Goal: Share content: Share content

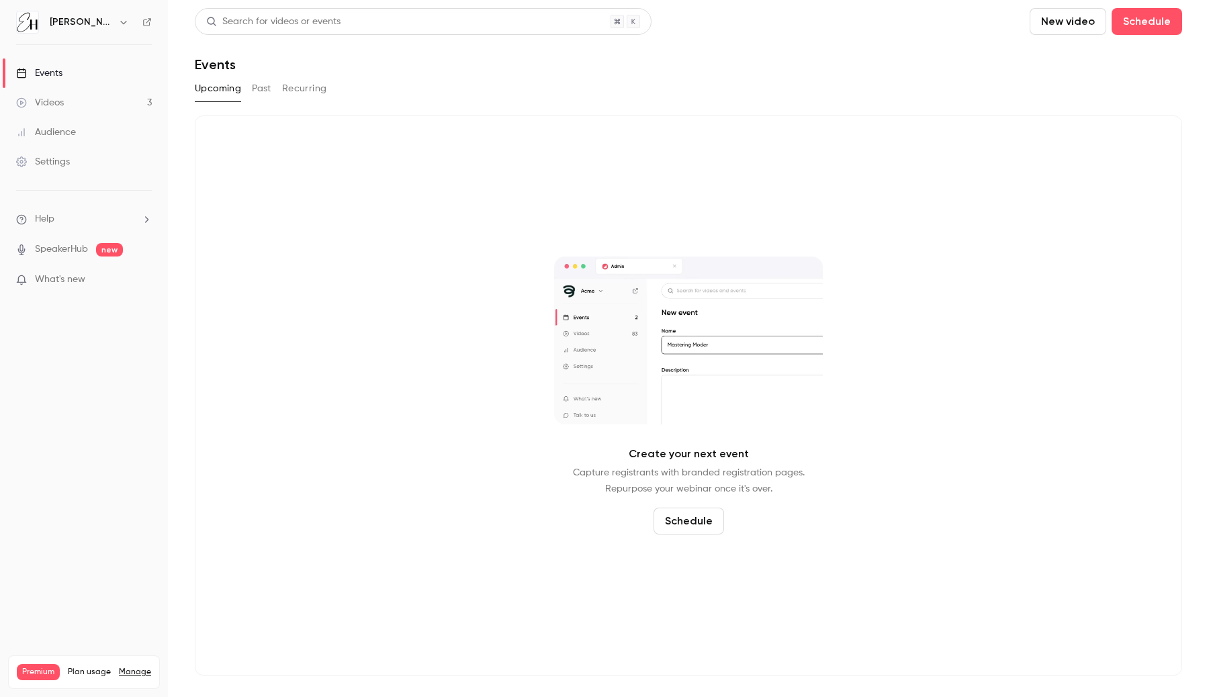
click at [99, 99] on link "Videos 3" at bounding box center [84, 103] width 168 height 30
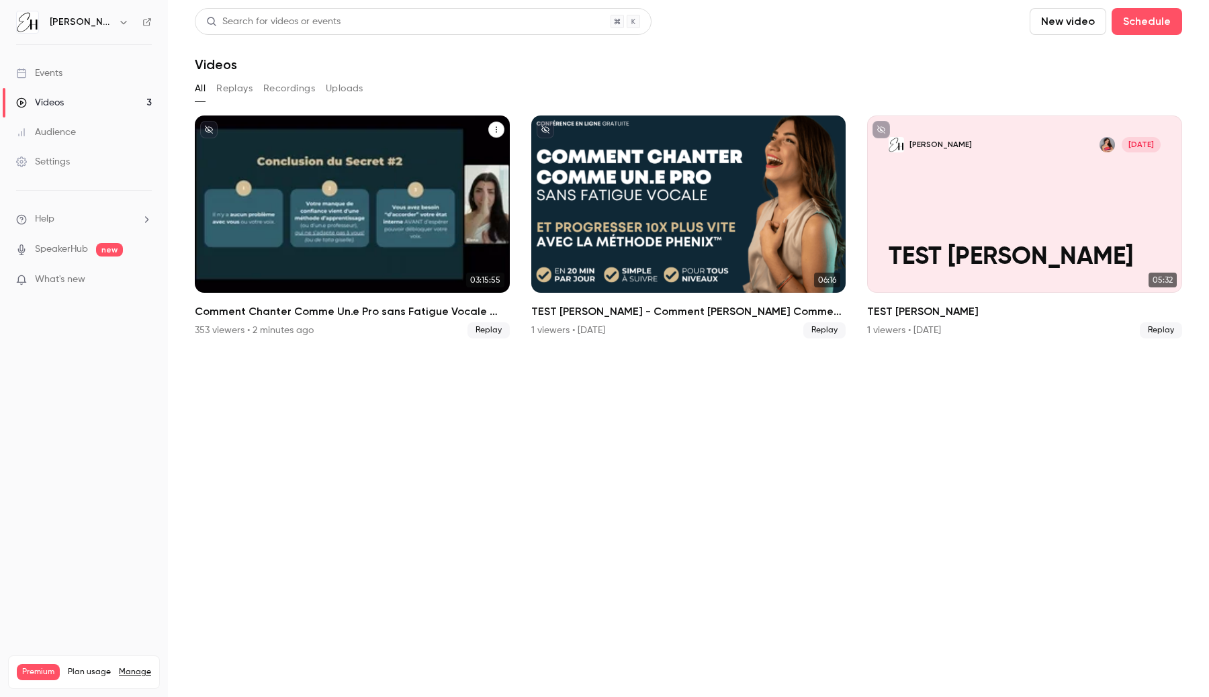
click at [365, 237] on div "Comment Chanter Comme Un.e Pro sans Fatigue Vocale ⭐️ par Elena Hurstel" at bounding box center [352, 203] width 315 height 177
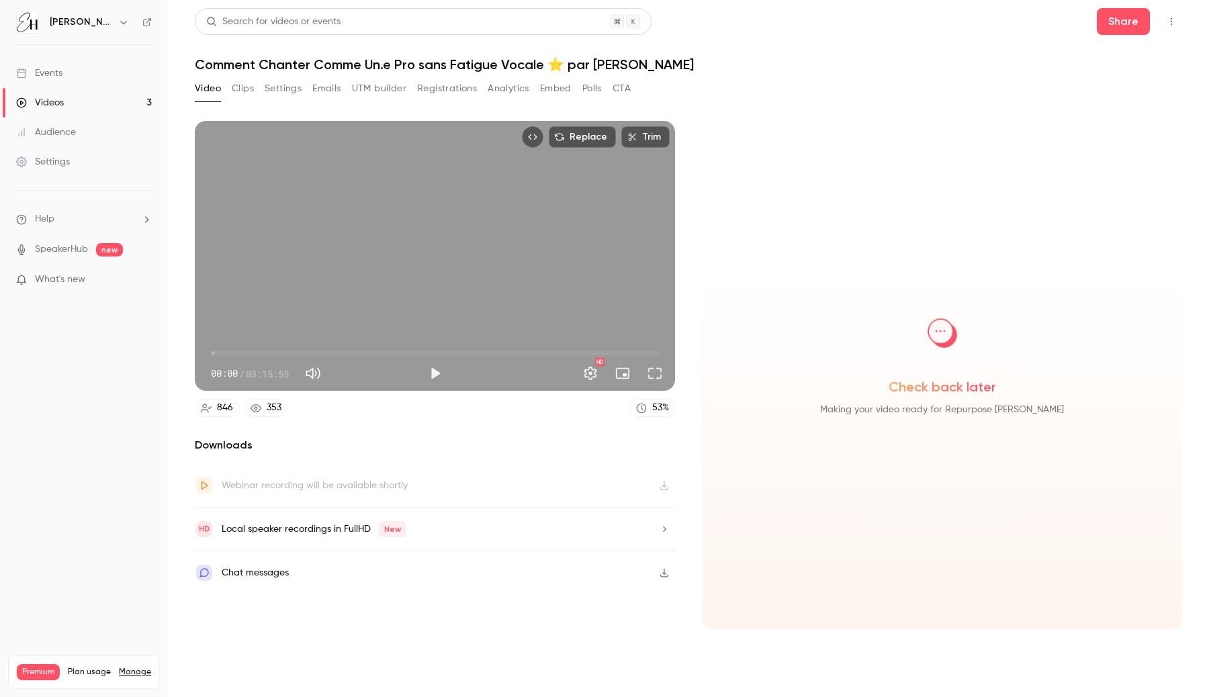
click at [485, 86] on div "Video Clips Settings Emails UTM builder Registrations Analytics Embed Polls CTA" at bounding box center [413, 88] width 436 height 21
click at [493, 92] on button "Analytics" at bounding box center [508, 88] width 42 height 21
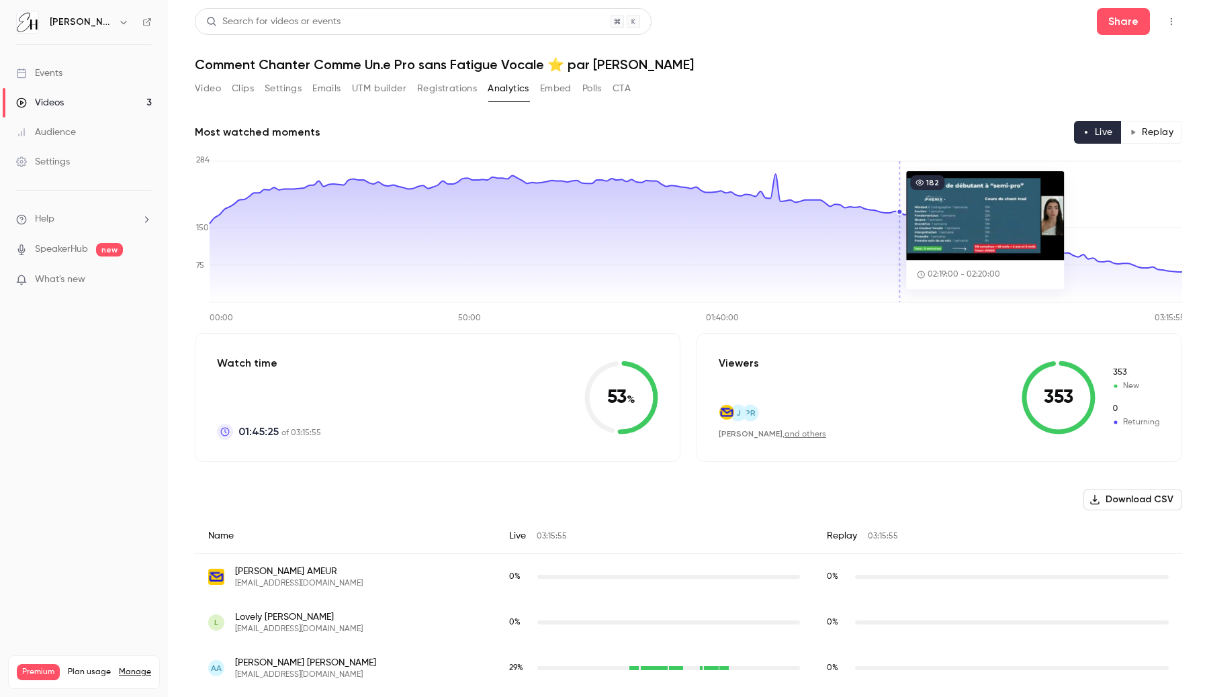
click at [806, 62] on h1 "Comment Chanter Comme Un.e Pro sans Fatigue Vocale ⭐️ par [PERSON_NAME]" at bounding box center [688, 64] width 987 height 16
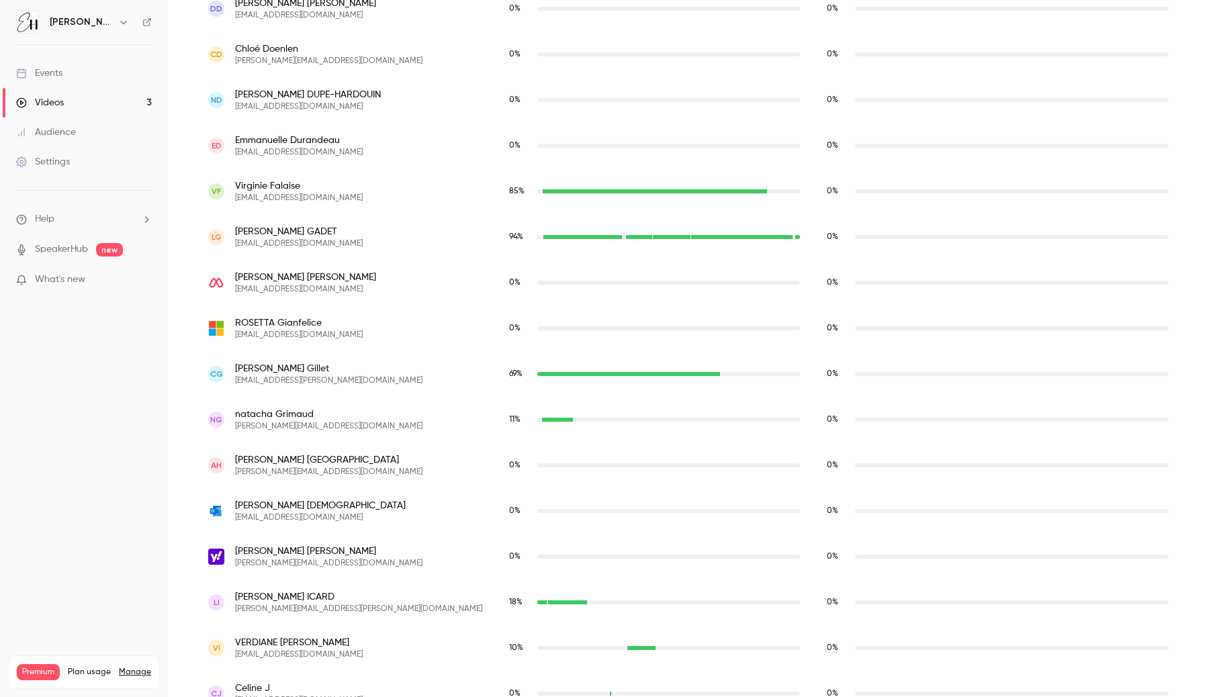
scroll to position [3387, 0]
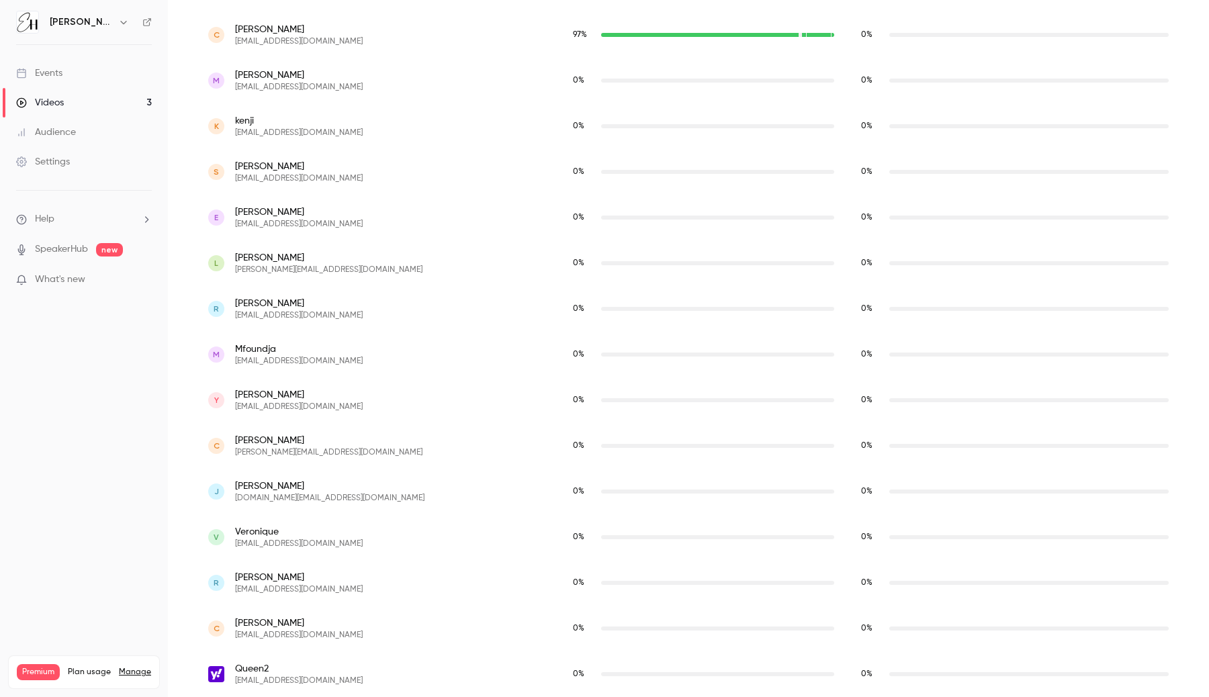
scroll to position [37534, 0]
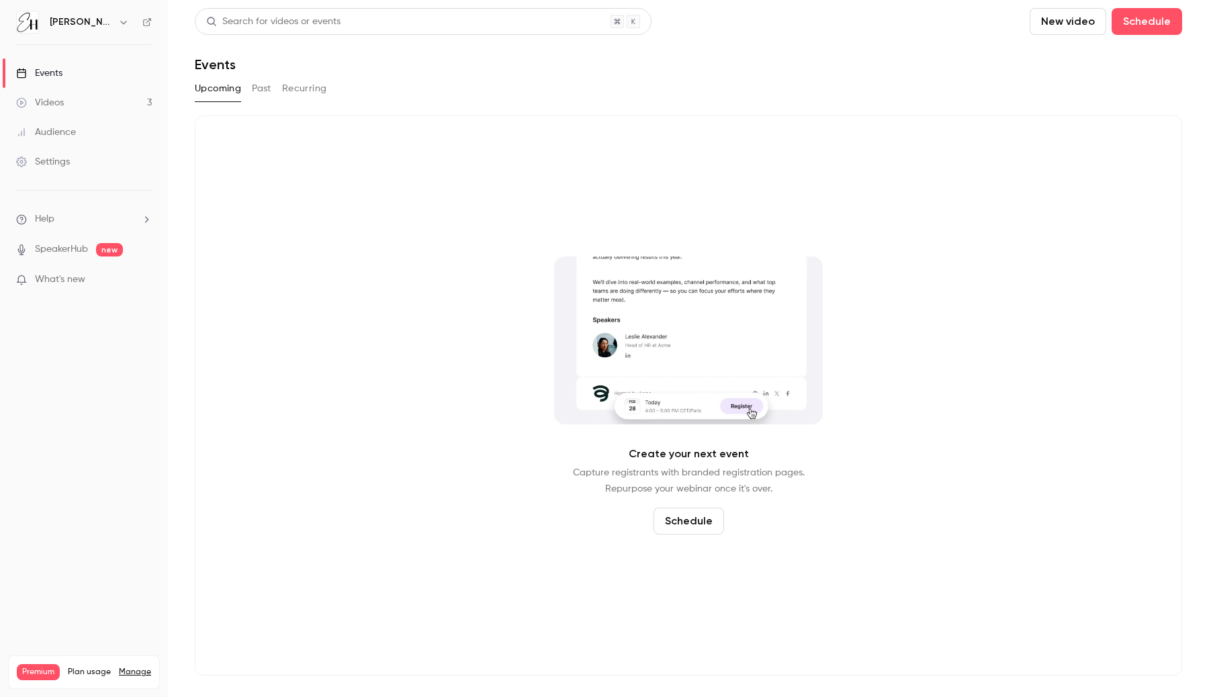
click at [120, 92] on link "Videos 3" at bounding box center [84, 103] width 168 height 30
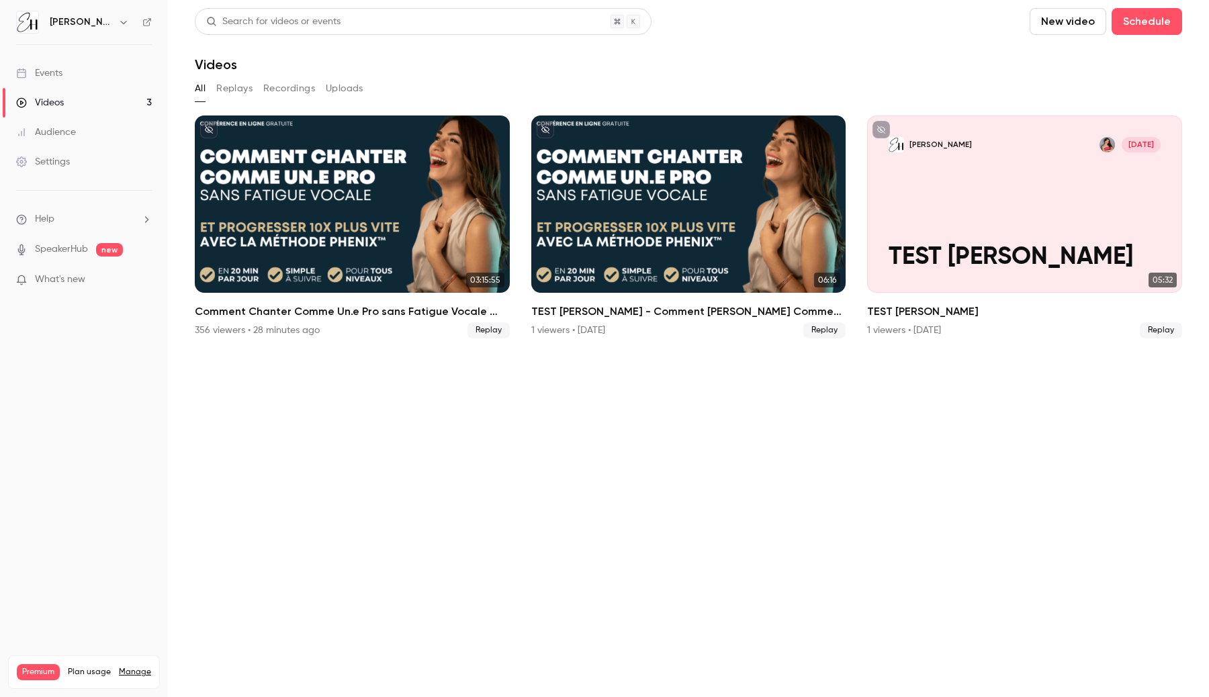
click at [304, 209] on div "Comment Chanter Comme Un.e Pro sans Fatigue Vocale ⭐️ par Elena Hurstel" at bounding box center [352, 203] width 315 height 177
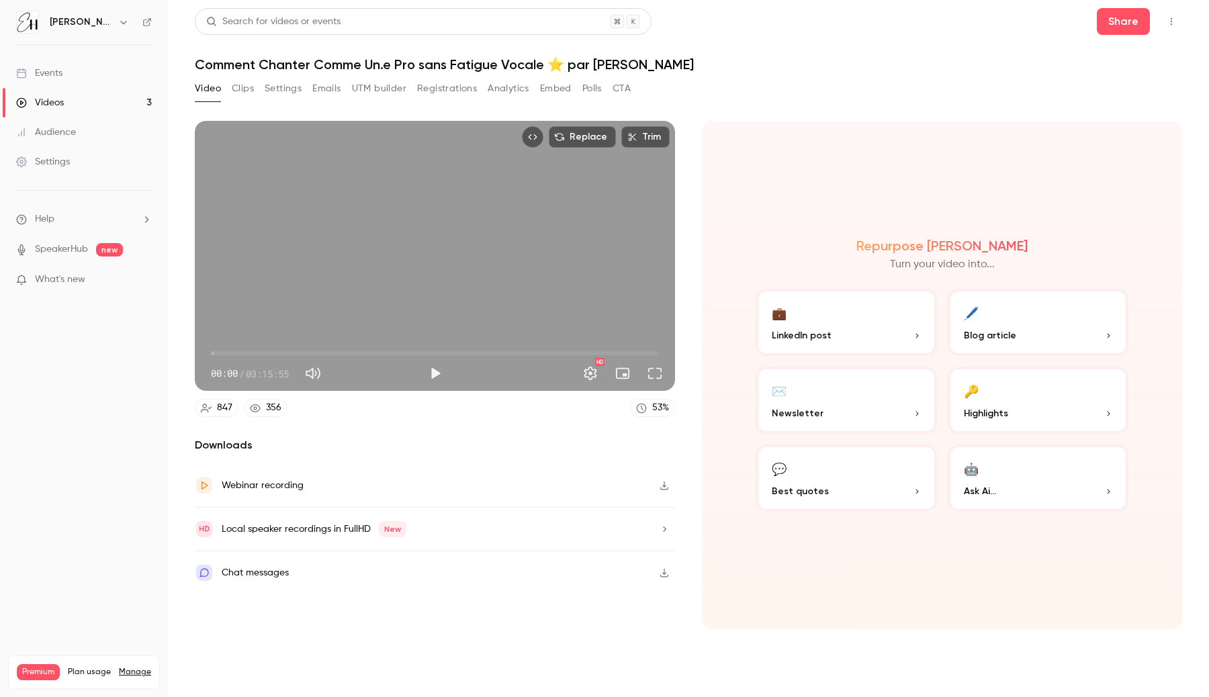
click at [316, 377] on button "Mute" at bounding box center [312, 373] width 27 height 27
type input "*"
click at [526, 348] on span "00:00" at bounding box center [435, 352] width 448 height 21
drag, startPoint x: 539, startPoint y: 349, endPoint x: 608, endPoint y: 352, distance: 68.6
click at [608, 352] on span "02:50:57" at bounding box center [435, 352] width 448 height 21
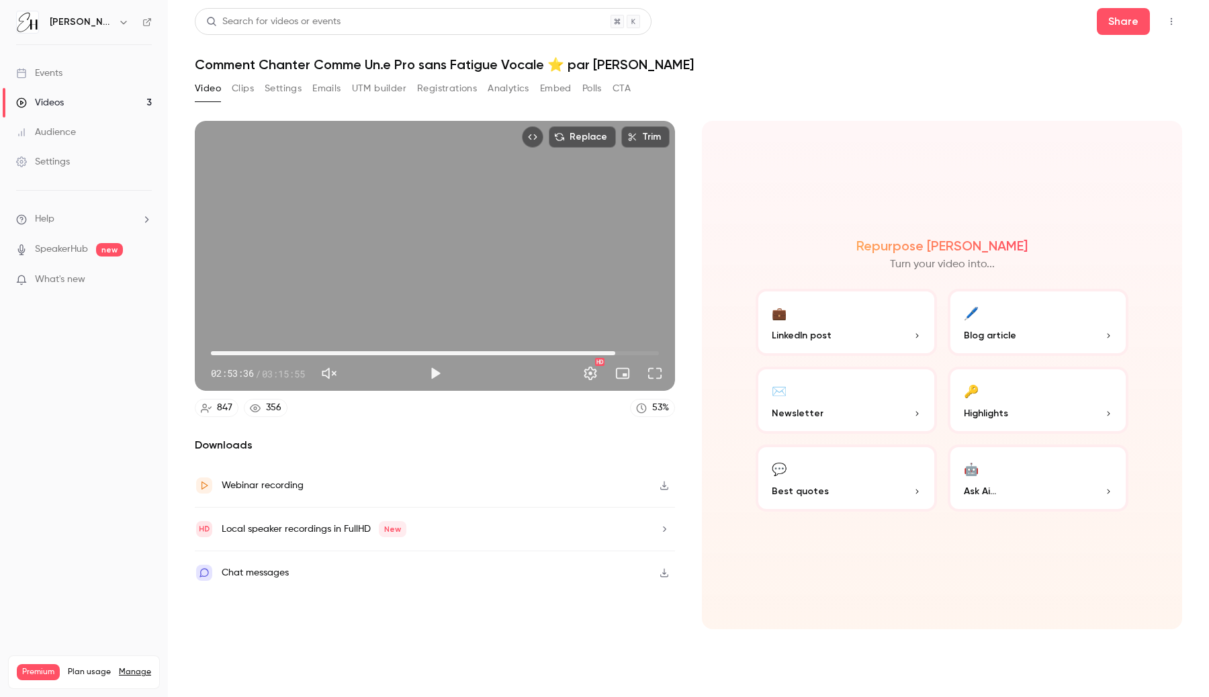
click at [615, 352] on span "02:56:50" at bounding box center [435, 352] width 448 height 21
click at [619, 353] on span "02:58:35" at bounding box center [619, 353] width 4 height 4
click at [648, 369] on button "Full screen" at bounding box center [654, 373] width 27 height 27
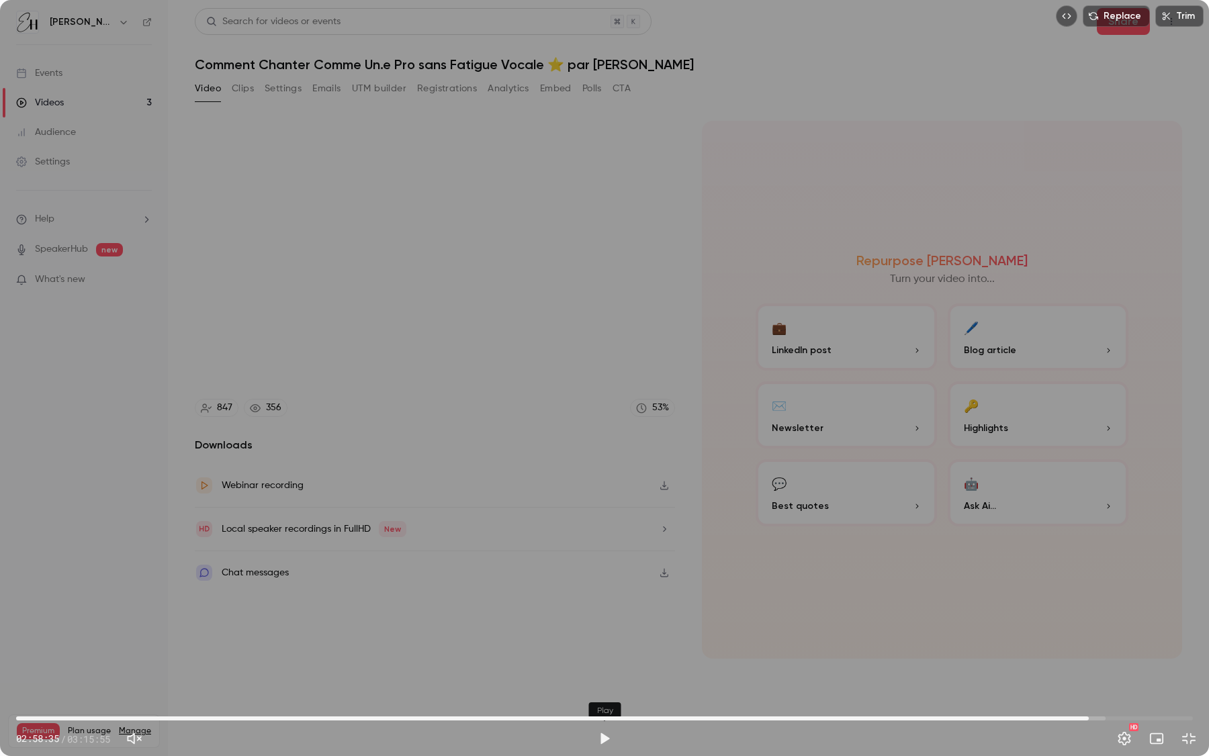
click at [610, 673] on button "Play" at bounding box center [604, 738] width 27 height 27
click at [1094, 673] on span "02:59:35" at bounding box center [1094, 718] width 4 height 4
click at [1096, 673] on span "02:59:36" at bounding box center [1094, 718] width 4 height 4
click at [1106, 673] on span "03:01:30" at bounding box center [604, 718] width 1176 height 21
type input "*******"
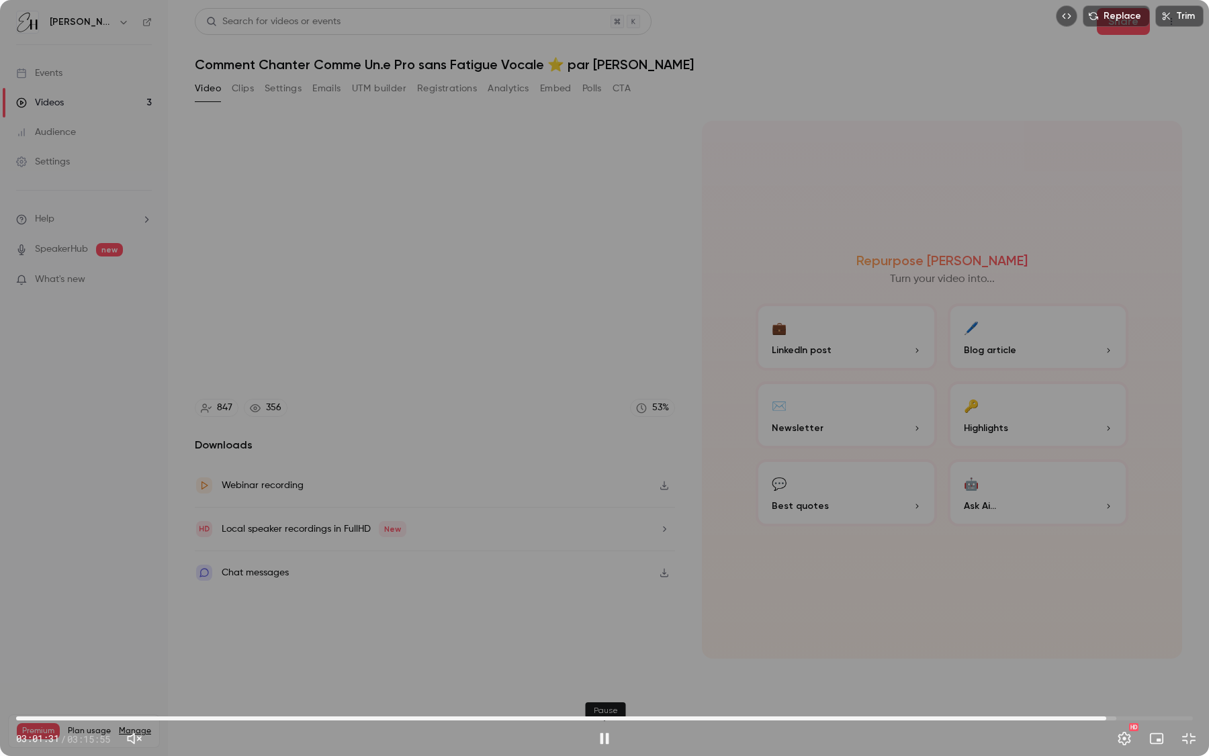
click at [602, 673] on button "Pause" at bounding box center [604, 738] width 27 height 27
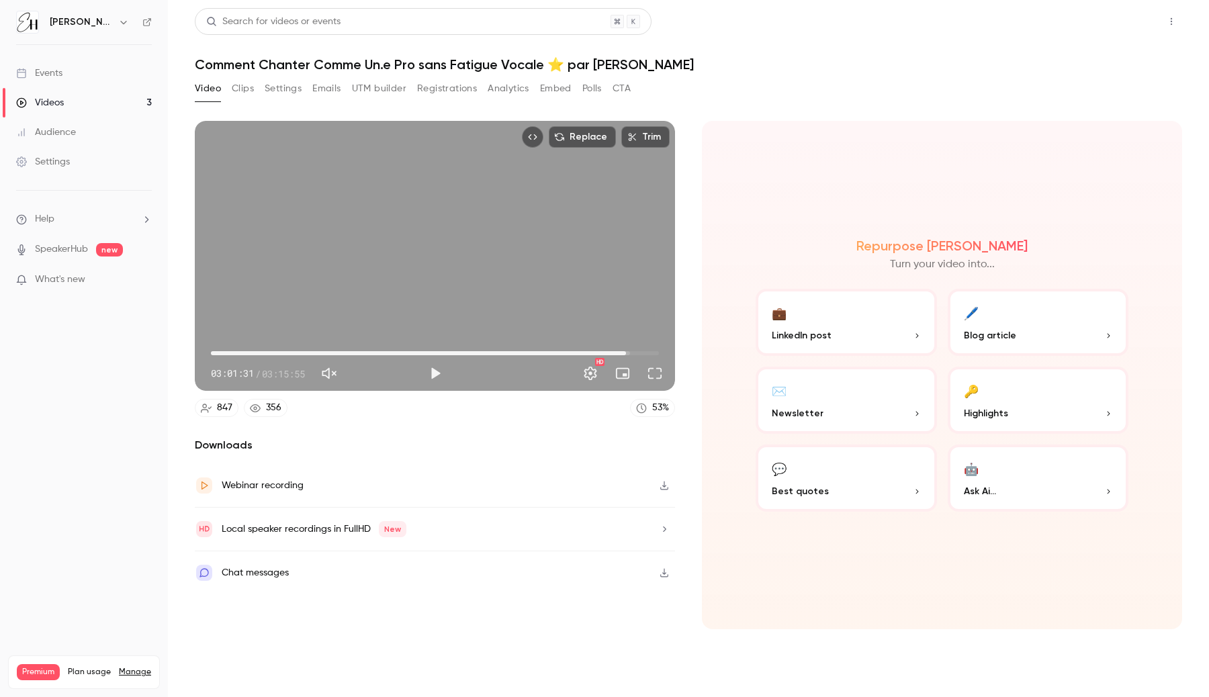
click at [1129, 20] on button "Share" at bounding box center [1122, 21] width 53 height 27
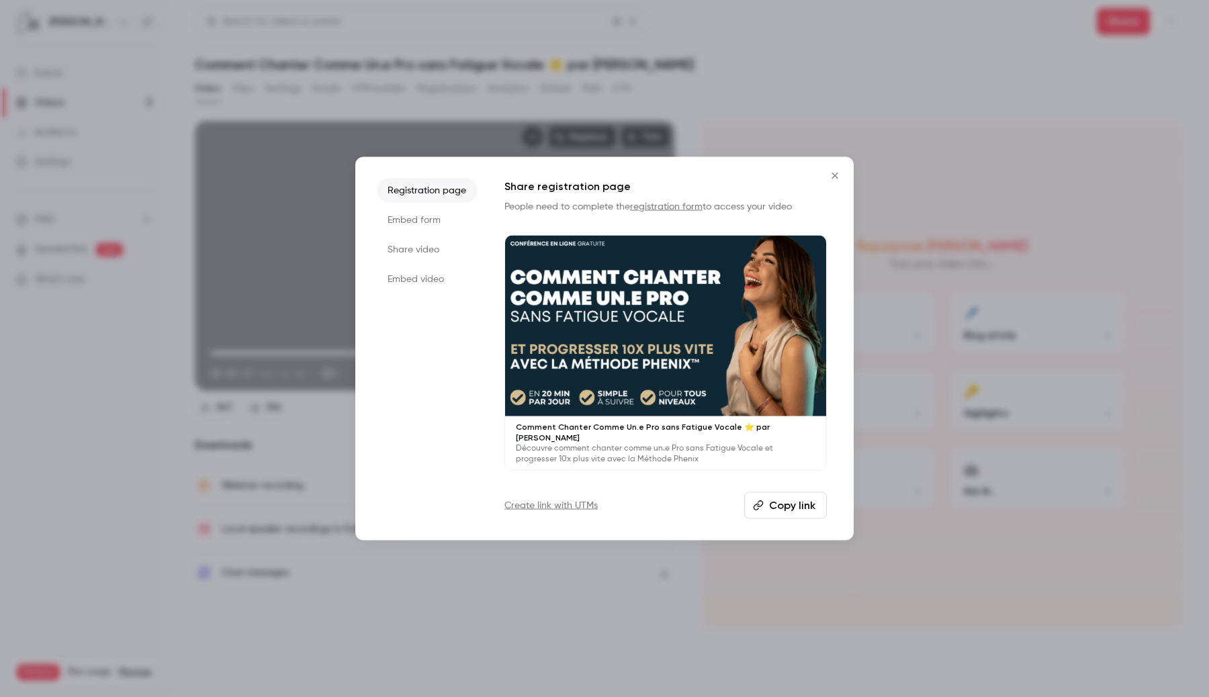
click at [432, 258] on li "Share video" at bounding box center [427, 250] width 101 height 24
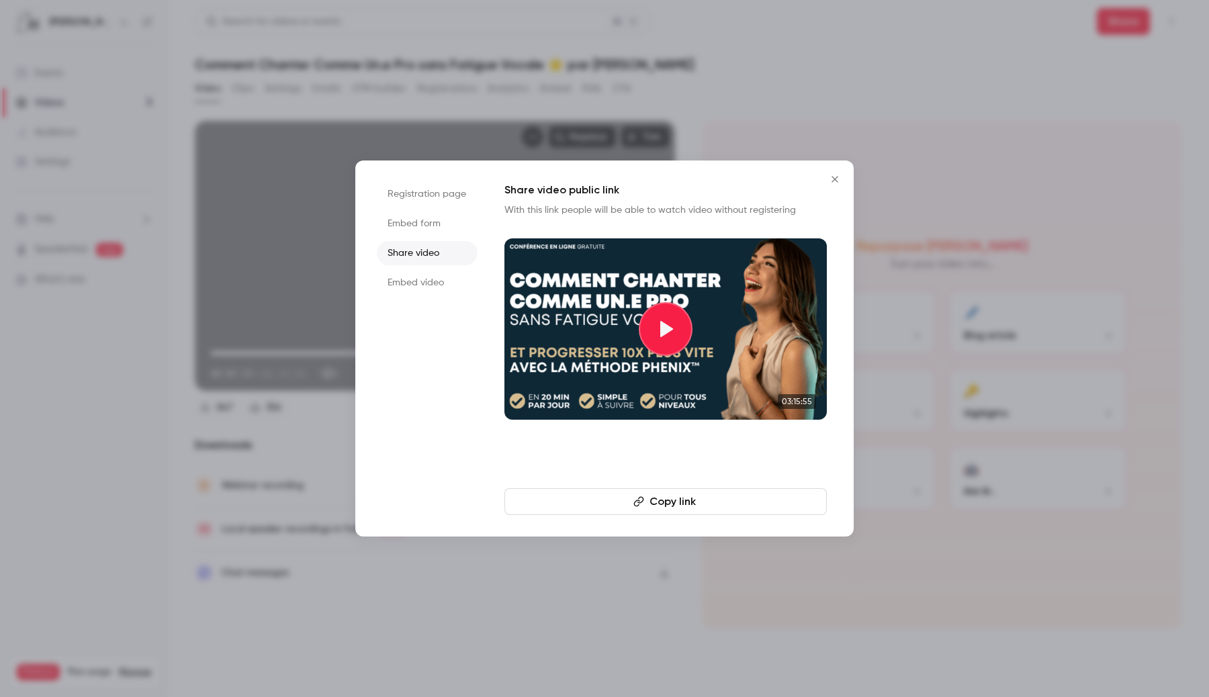
click at [593, 323] on div at bounding box center [665, 328] width 322 height 181
click at [684, 144] on div at bounding box center [604, 348] width 1209 height 697
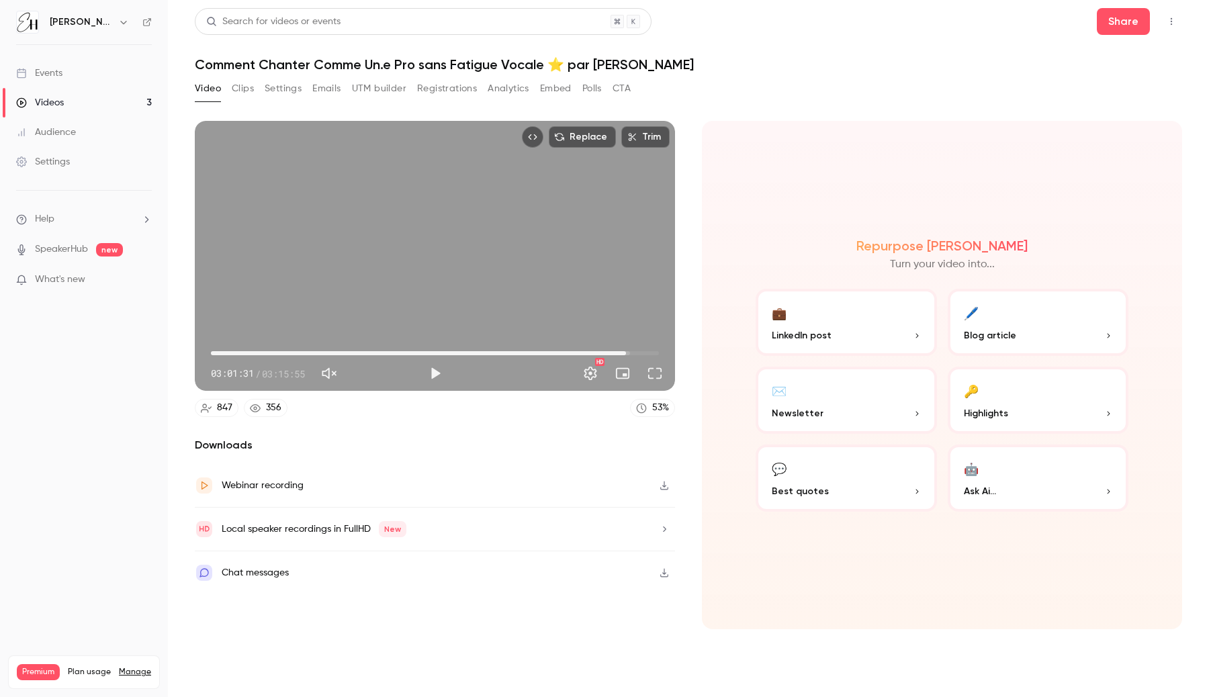
click at [640, 143] on button "Trim" at bounding box center [645, 136] width 48 height 21
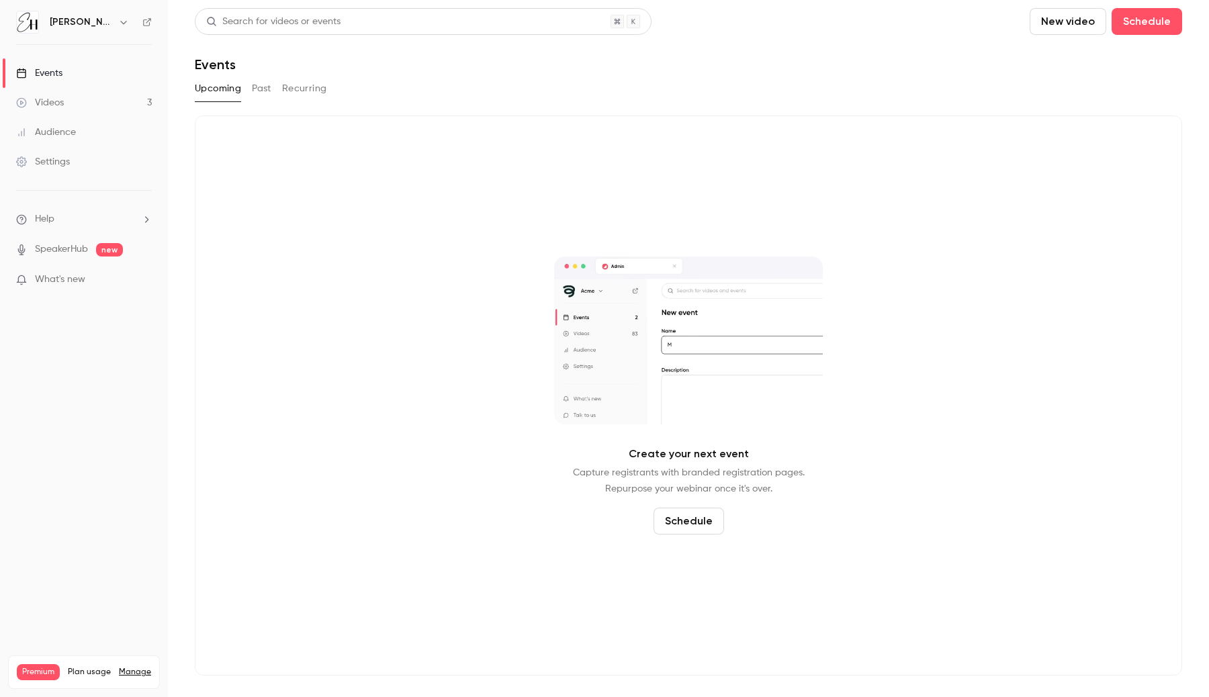
click at [103, 105] on link "Videos 3" at bounding box center [84, 103] width 168 height 30
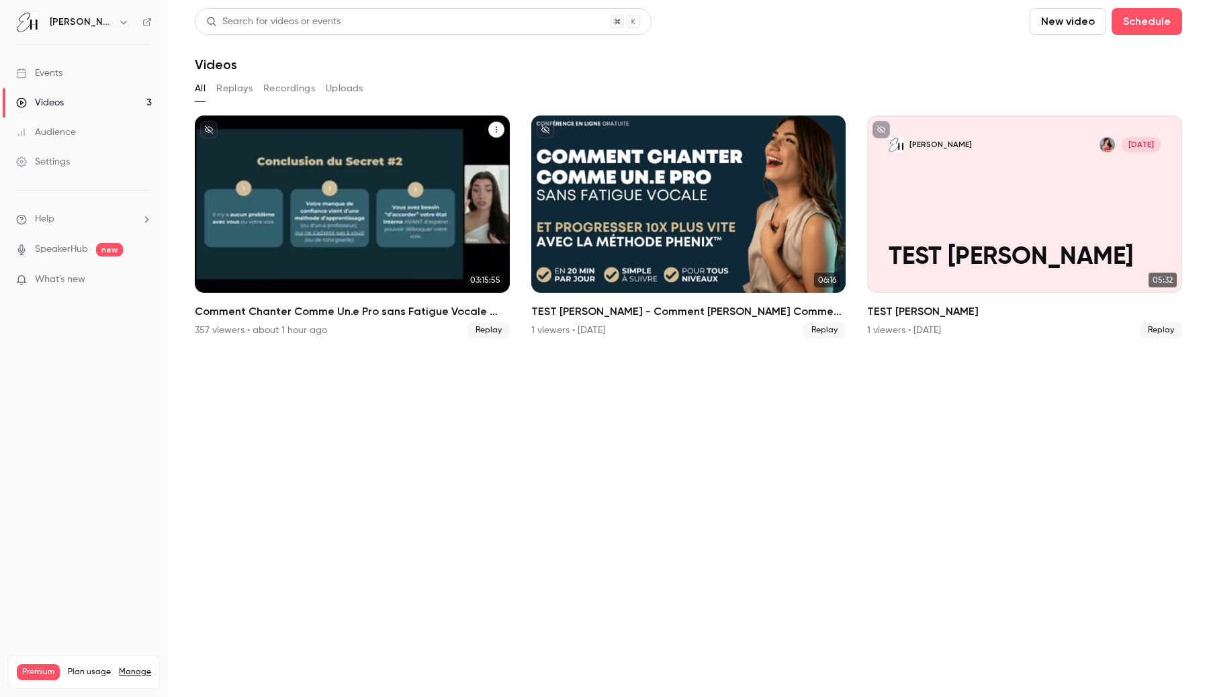
click at [287, 185] on div "Comment Chanter Comme Un.e Pro sans Fatigue Vocale ⭐️ par Elena Hurstel" at bounding box center [352, 203] width 315 height 177
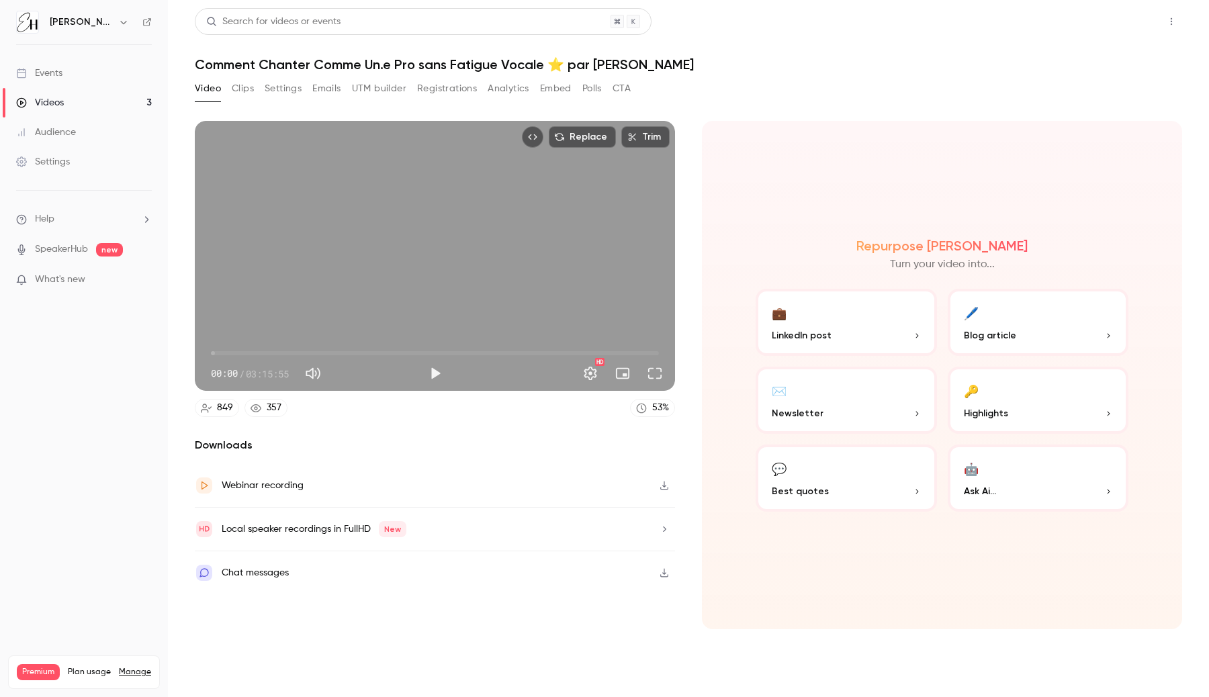
click at [1112, 26] on button "Share" at bounding box center [1122, 21] width 53 height 27
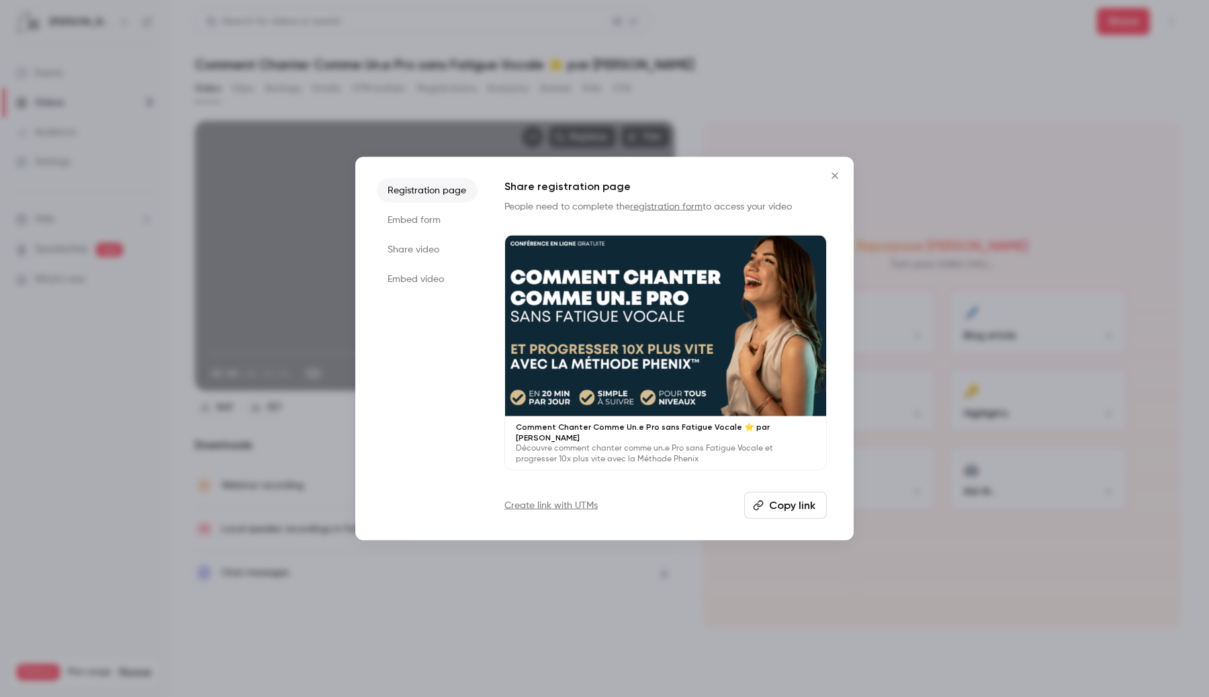
click at [451, 247] on li "Share video" at bounding box center [427, 250] width 101 height 24
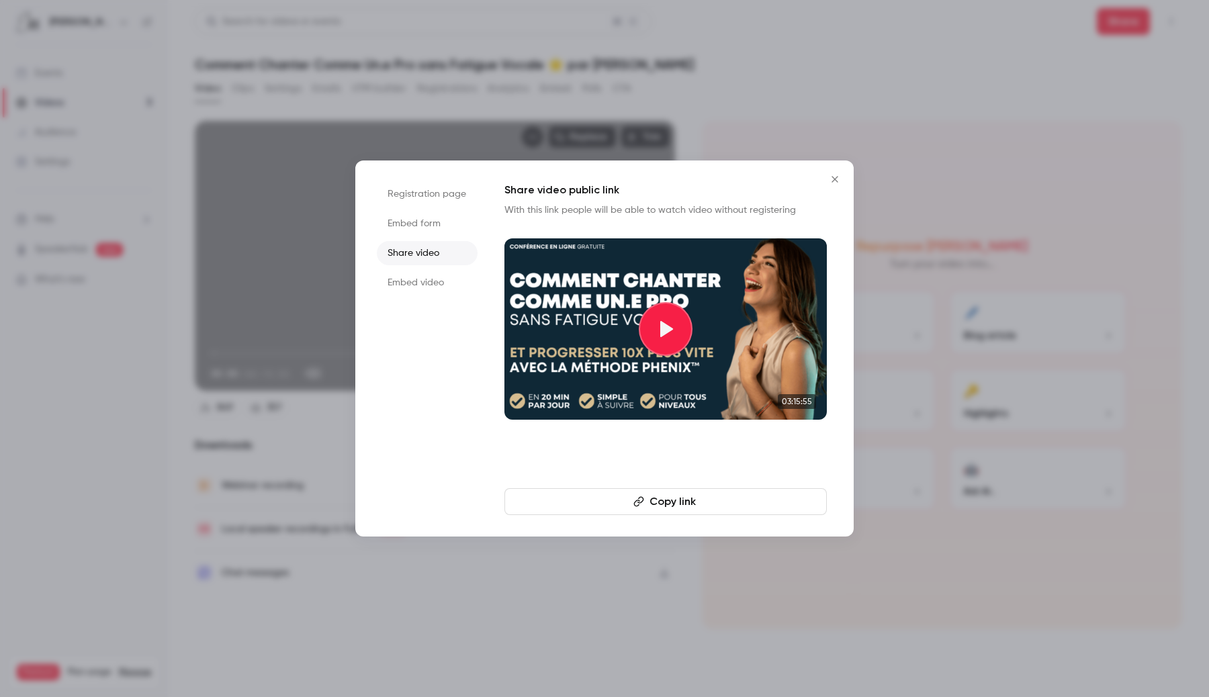
click at [581, 328] on div at bounding box center [665, 328] width 322 height 181
